Goal: Task Accomplishment & Management: Manage account settings

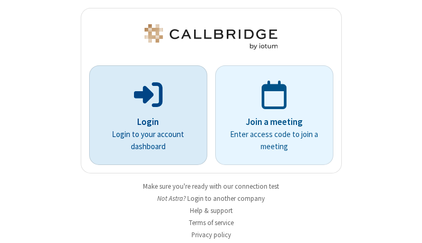
click at [144, 122] on p "Login" at bounding box center [148, 123] width 89 height 14
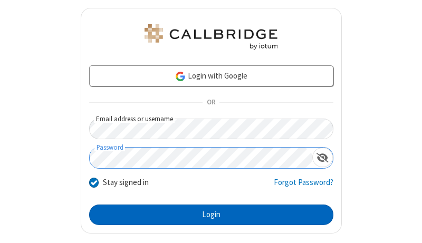
click at [207, 215] on button "Login" at bounding box center [211, 215] width 244 height 21
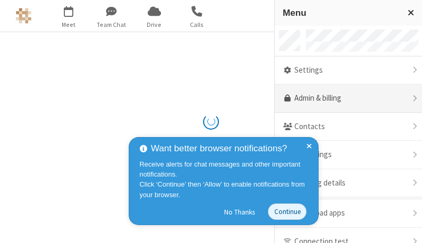
click at [345, 99] on link "Admin & billing" at bounding box center [348, 98] width 147 height 29
